Goal: Navigation & Orientation: Go to known website

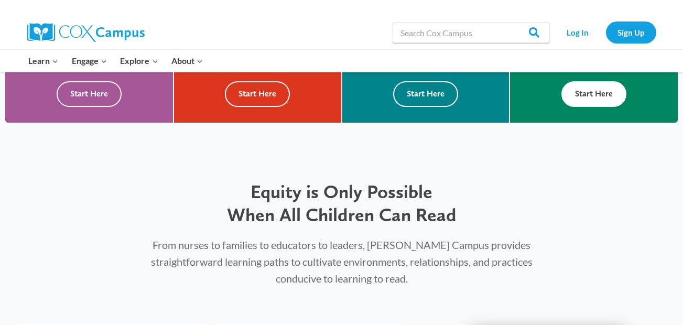
scroll to position [262, 0]
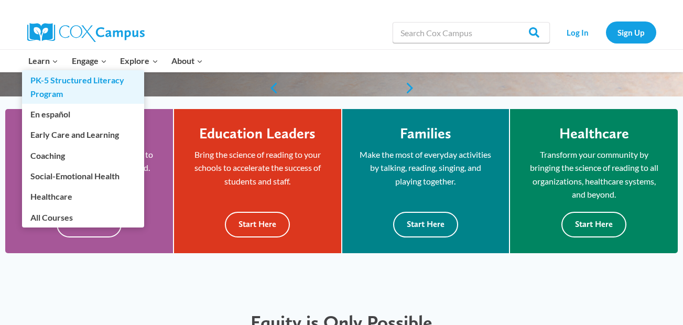
click at [41, 81] on link "PK-5 Structured Literacy Program" at bounding box center [83, 87] width 122 height 34
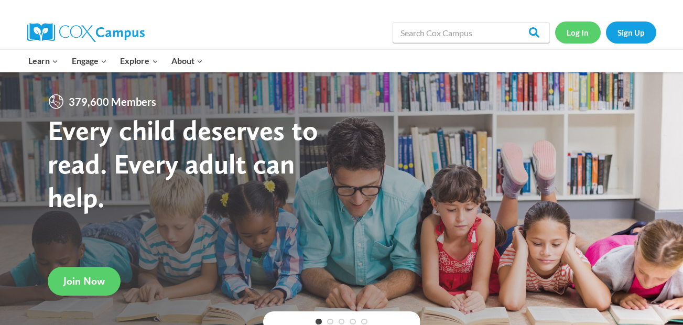
click at [576, 31] on link "Log In" at bounding box center [578, 31] width 46 height 21
click at [577, 28] on link "Log In" at bounding box center [578, 31] width 46 height 21
